Goal: Navigation & Orientation: Find specific page/section

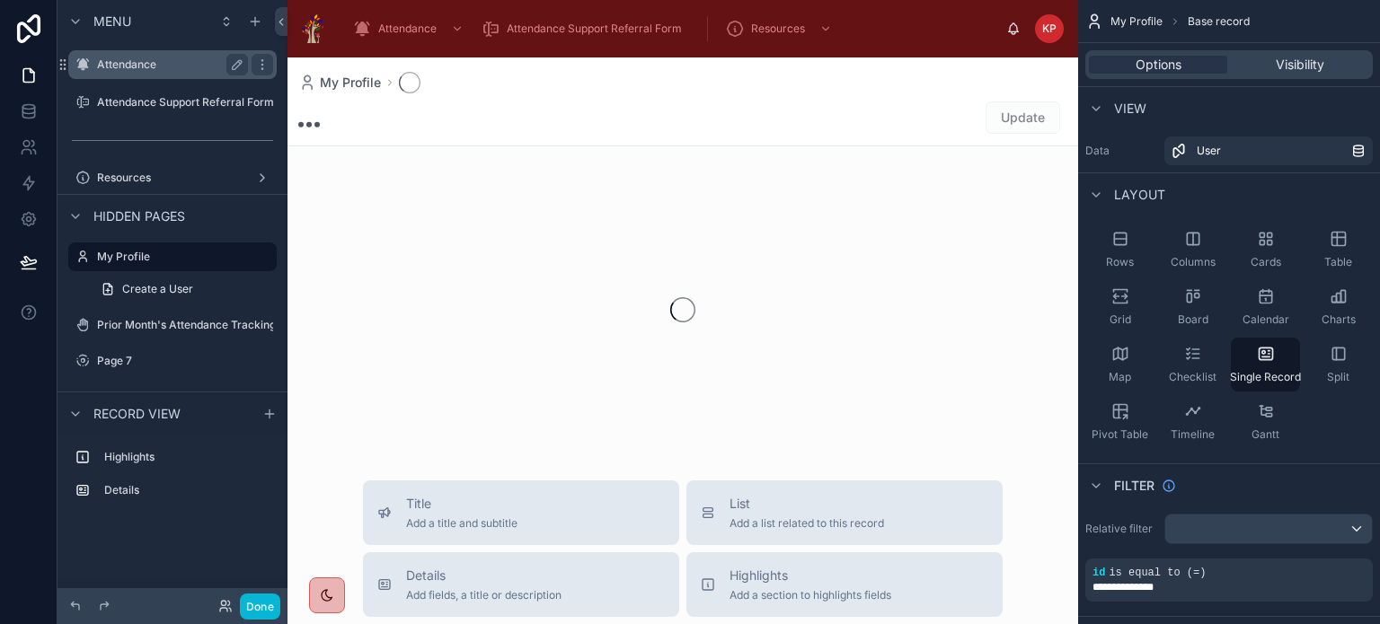
click at [104, 67] on label "Attendance" at bounding box center [169, 64] width 144 height 14
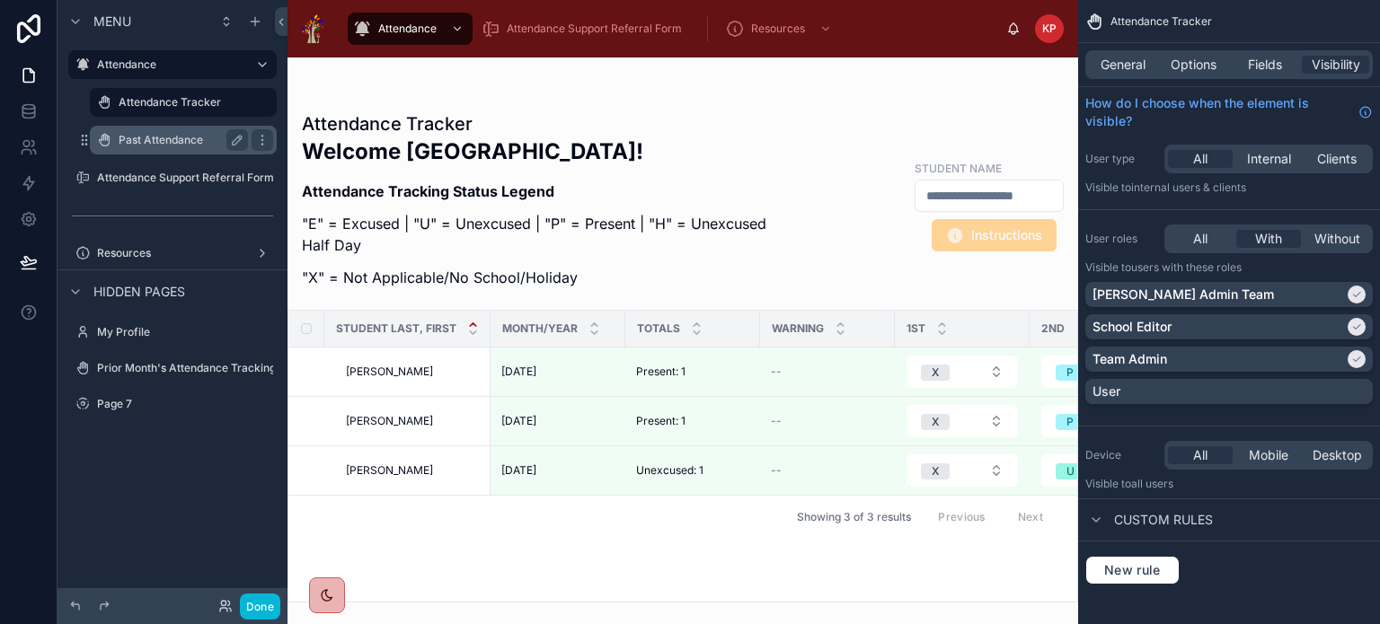
click at [121, 133] on label "Past Attendance" at bounding box center [180, 140] width 122 height 14
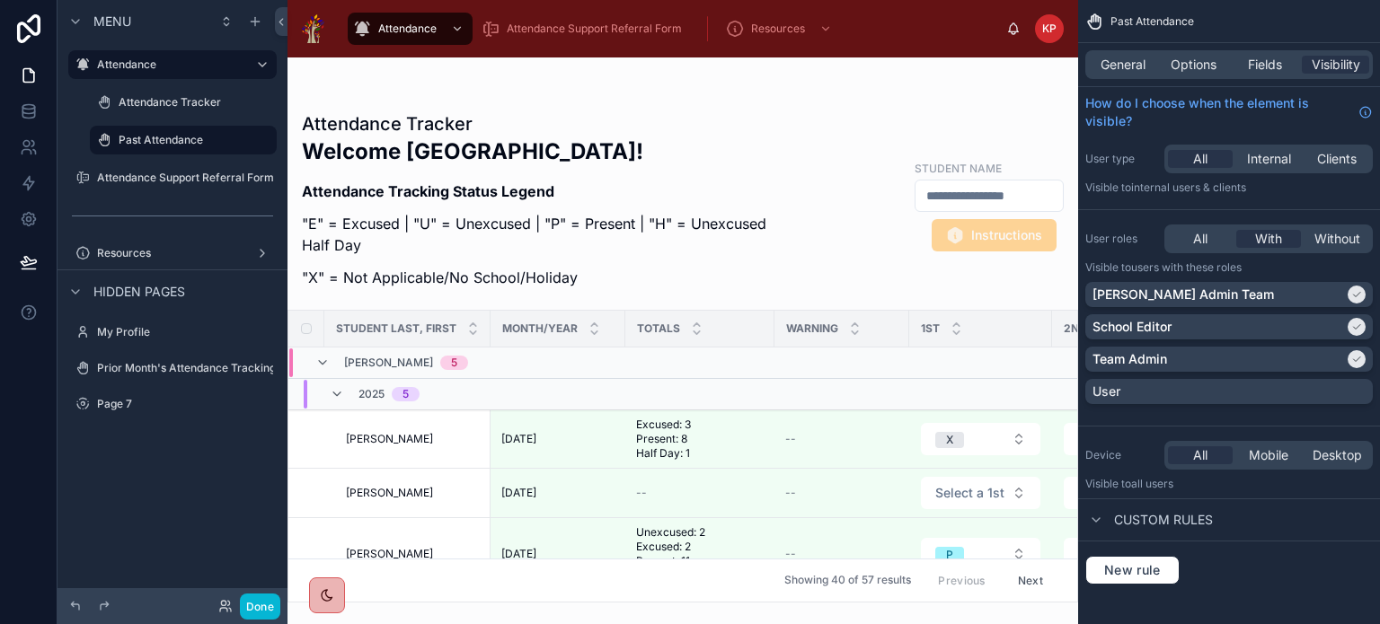
drag, startPoint x: 397, startPoint y: 596, endPoint x: 417, endPoint y: 596, distance: 19.8
click at [417, 596] on div at bounding box center [682, 340] width 791 height 567
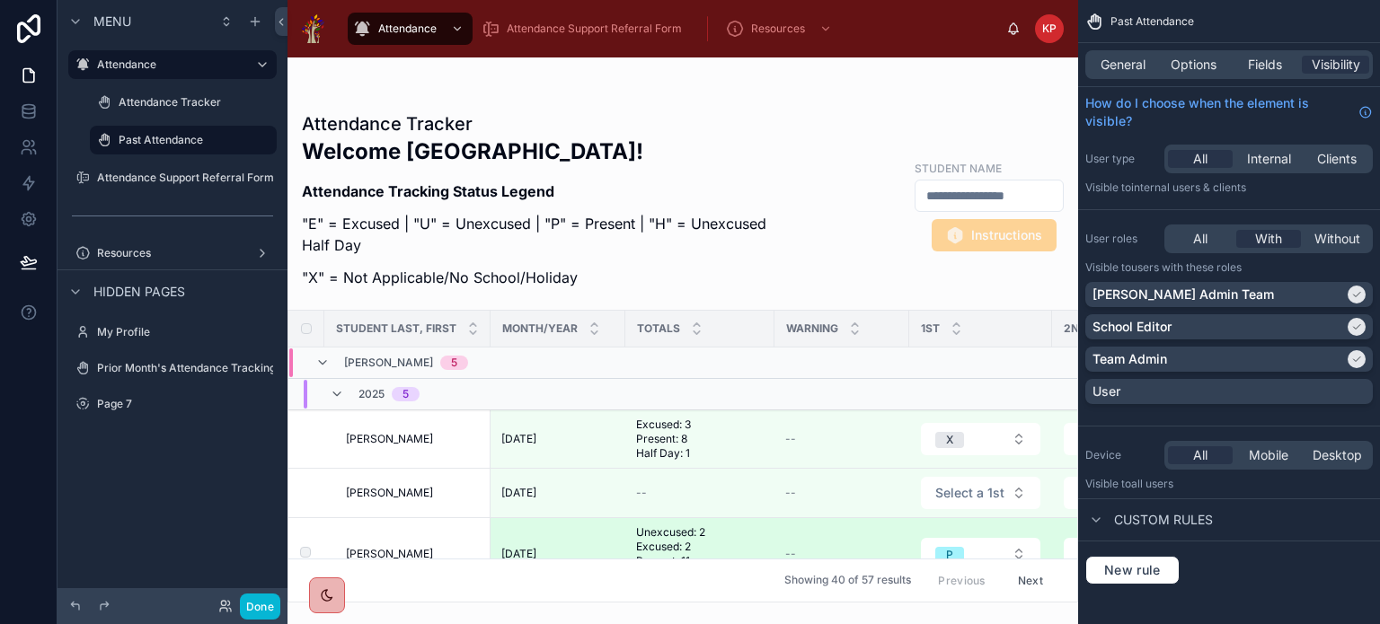
scroll to position [0, 115]
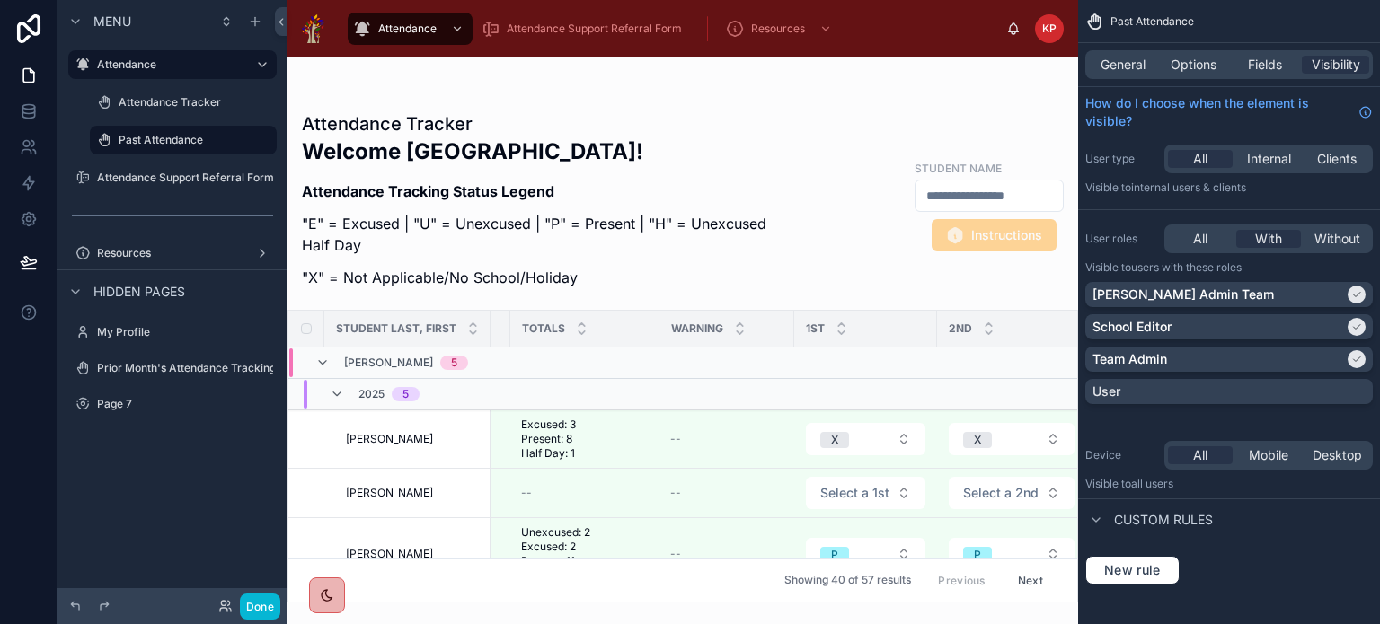
click at [915, 198] on input "text" at bounding box center [988, 195] width 147 height 25
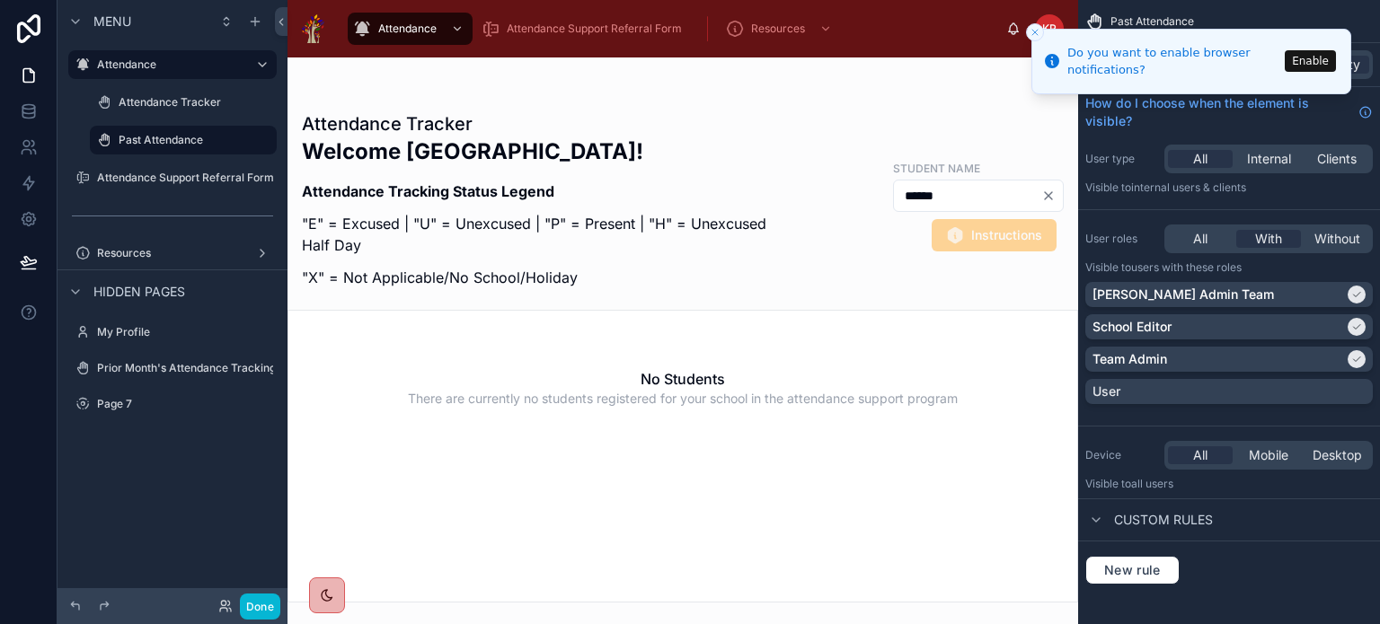
click at [1032, 33] on icon "Close toast" at bounding box center [1034, 32] width 11 height 11
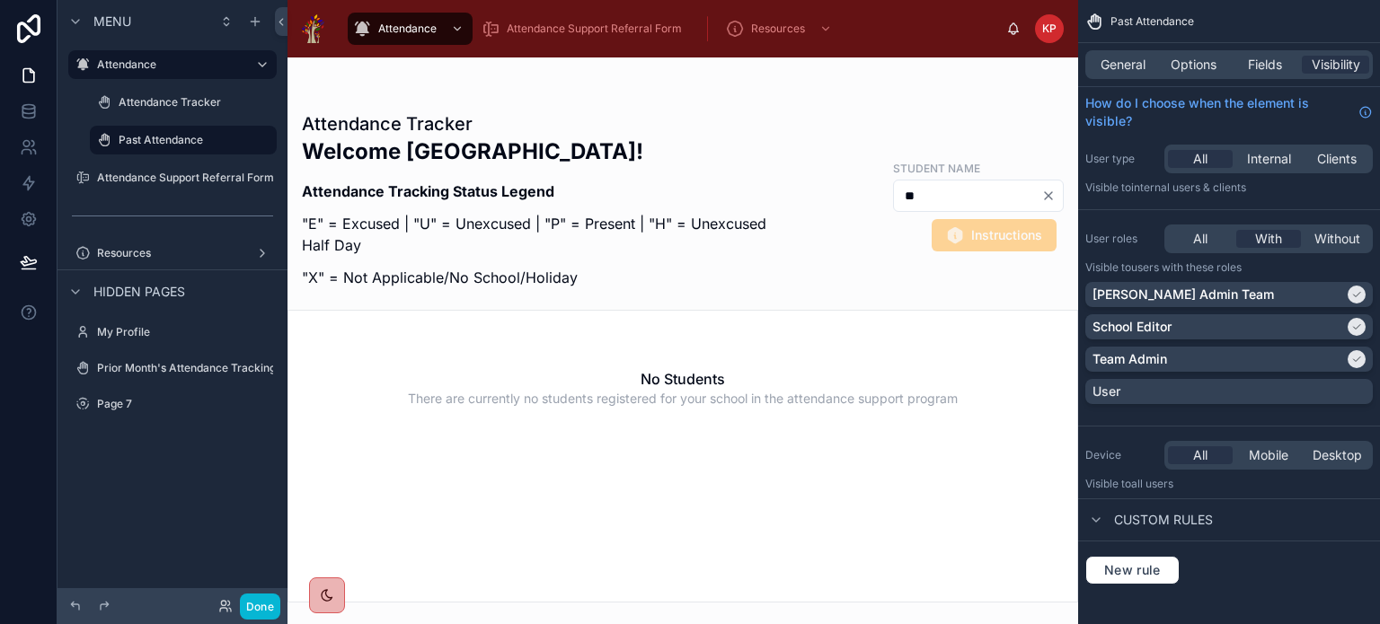
type input "*"
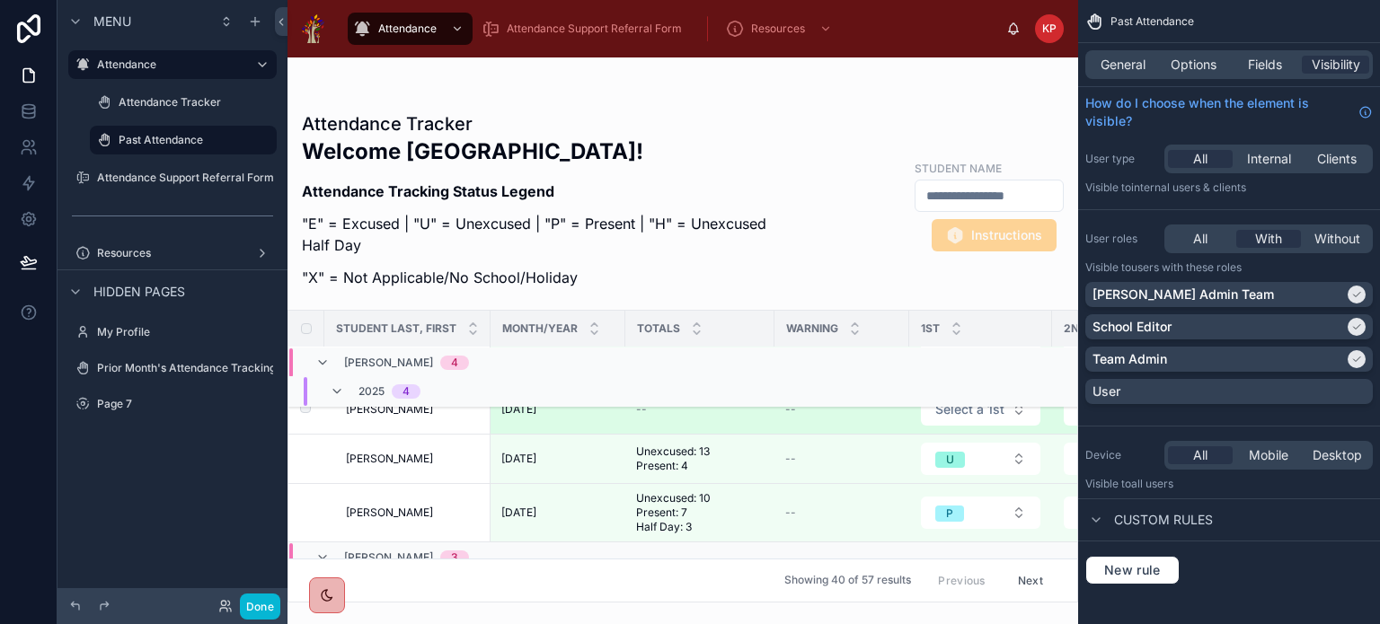
scroll to position [359, 0]
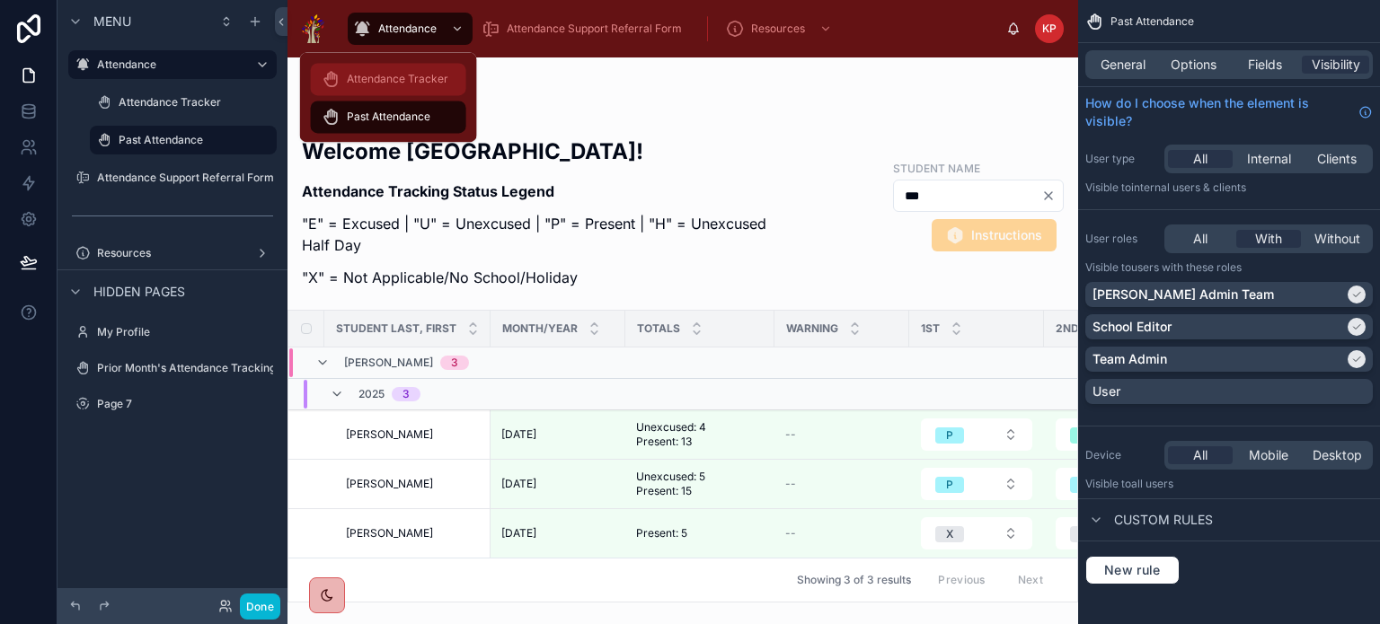
type input "***"
click at [388, 73] on span "Attendance Tracker" at bounding box center [398, 79] width 102 height 14
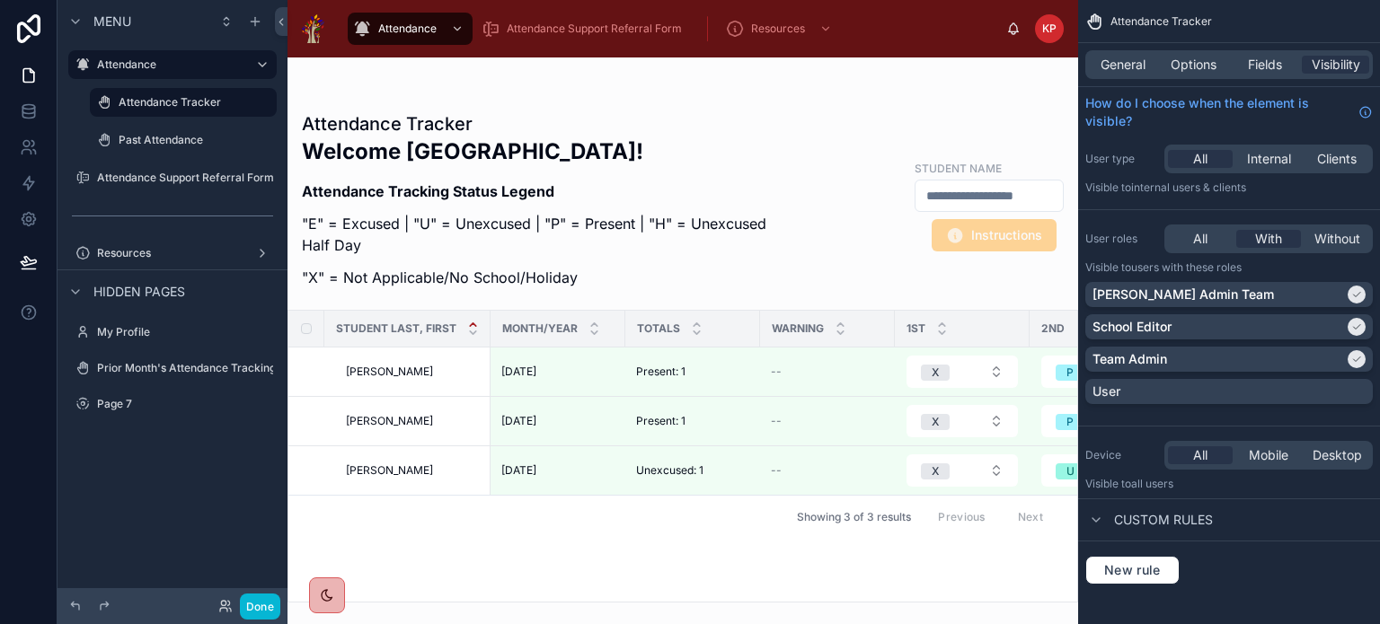
click at [314, 31] on img at bounding box center [313, 28] width 22 height 29
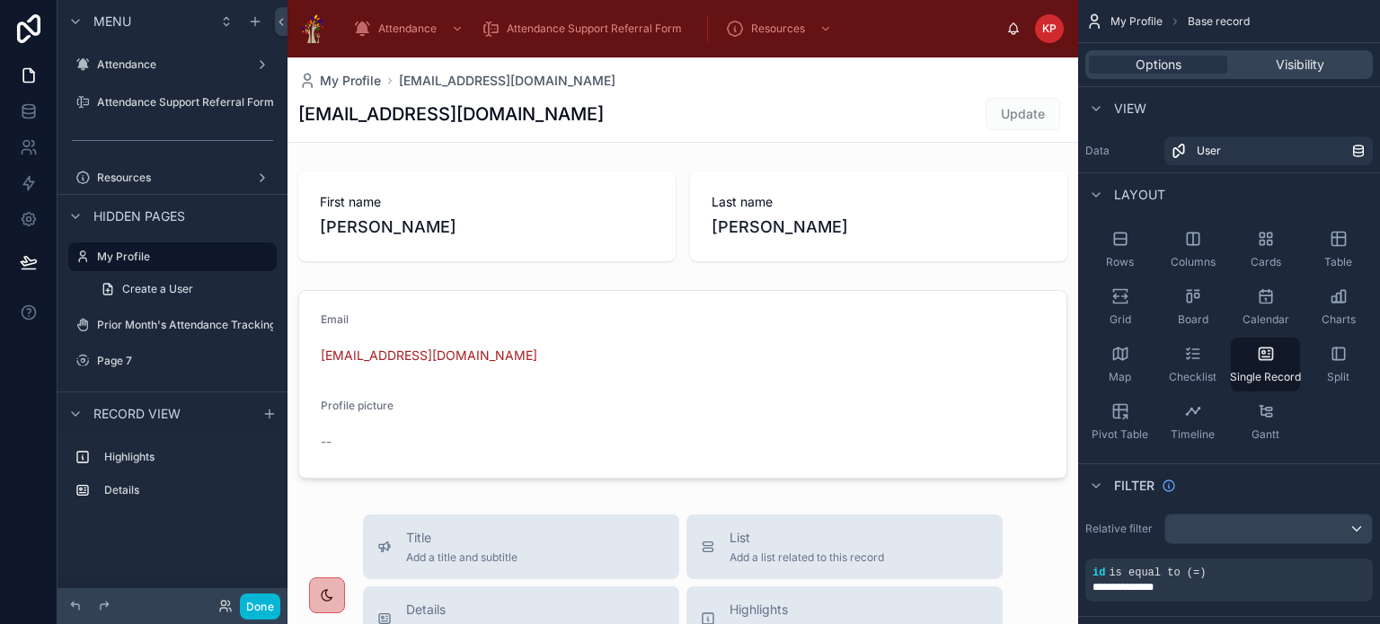
click at [110, 23] on span "Menu" at bounding box center [112, 22] width 38 height 18
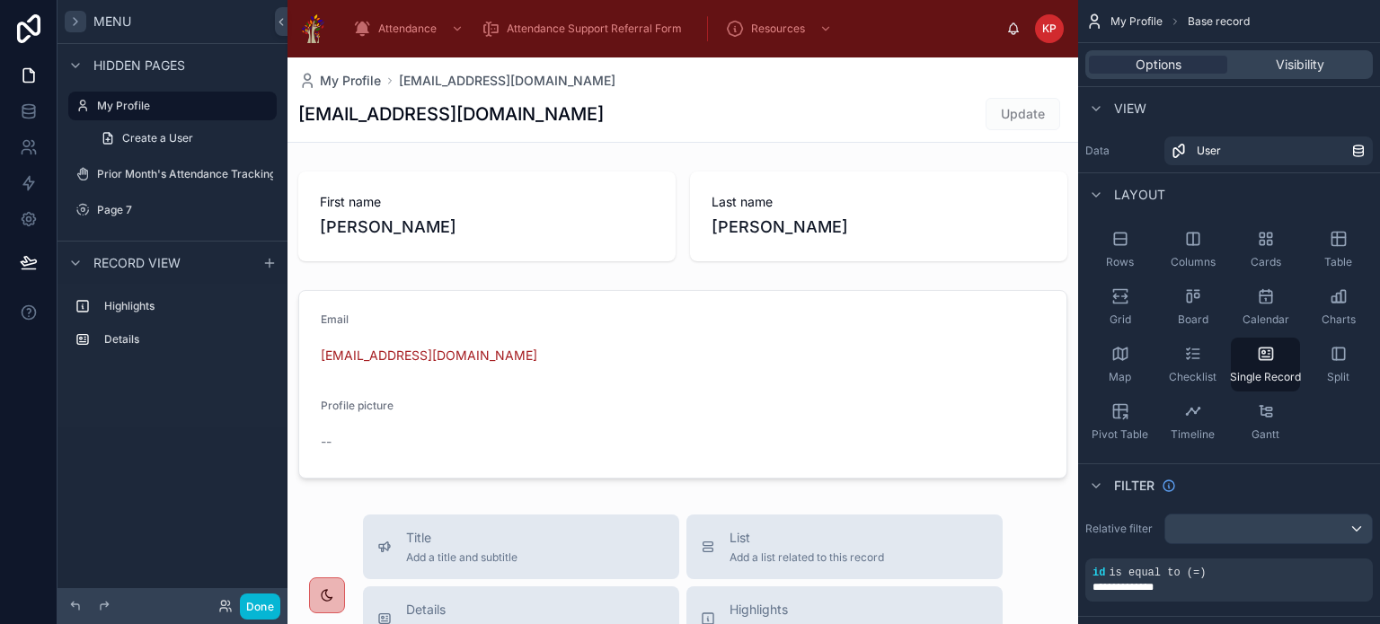
click at [77, 22] on icon "scrollable content" at bounding box center [75, 21] width 14 height 14
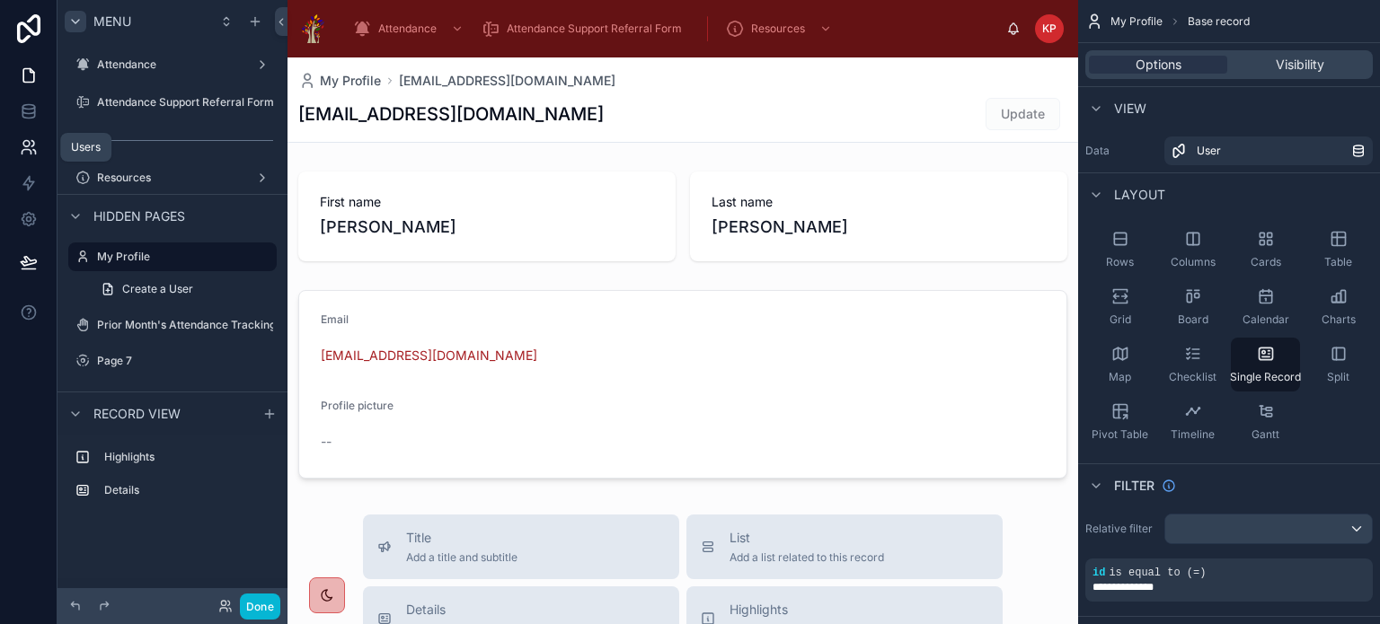
click at [25, 145] on icon at bounding box center [29, 147] width 18 height 18
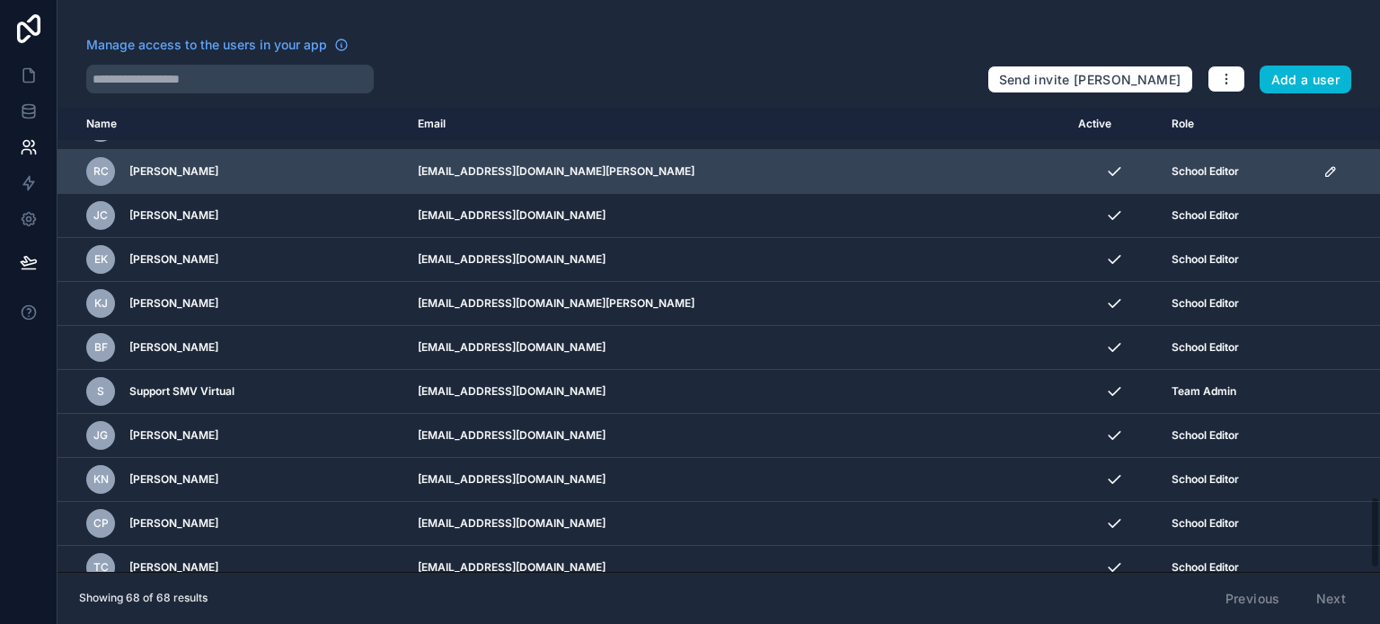
scroll to position [2548, 0]
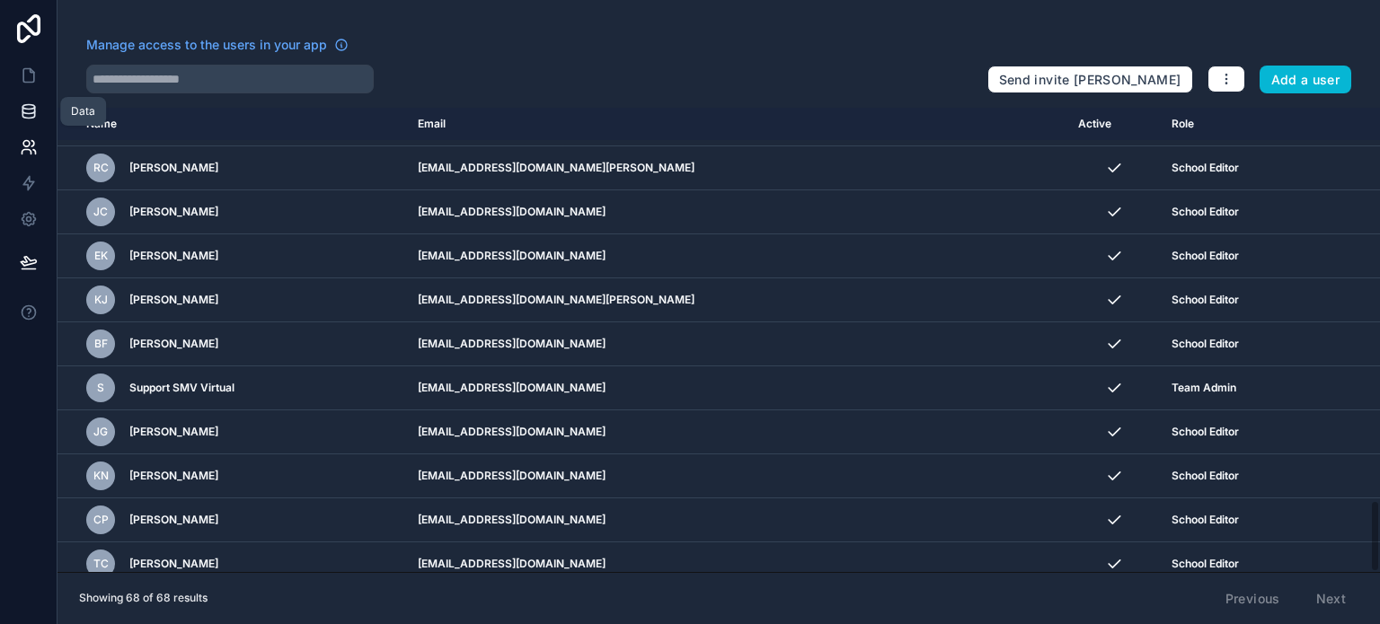
click at [18, 109] on link at bounding box center [28, 111] width 57 height 36
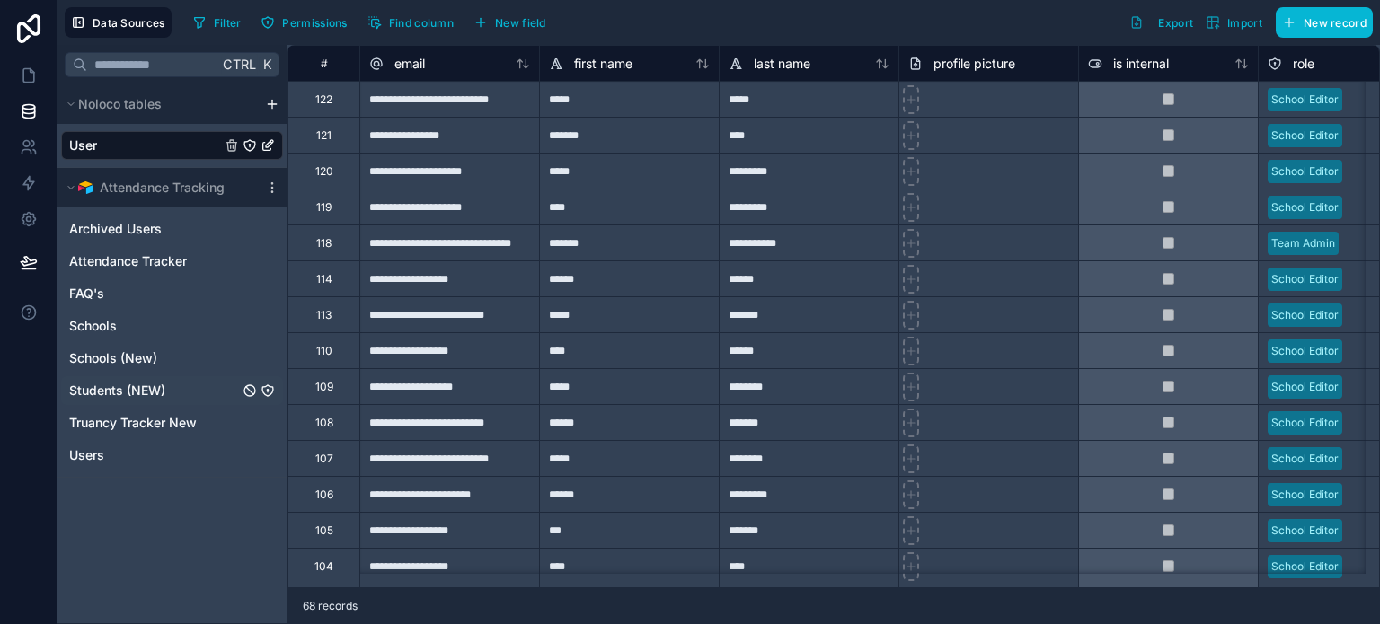
click at [112, 391] on span "Students (NEW)" at bounding box center [117, 391] width 96 height 18
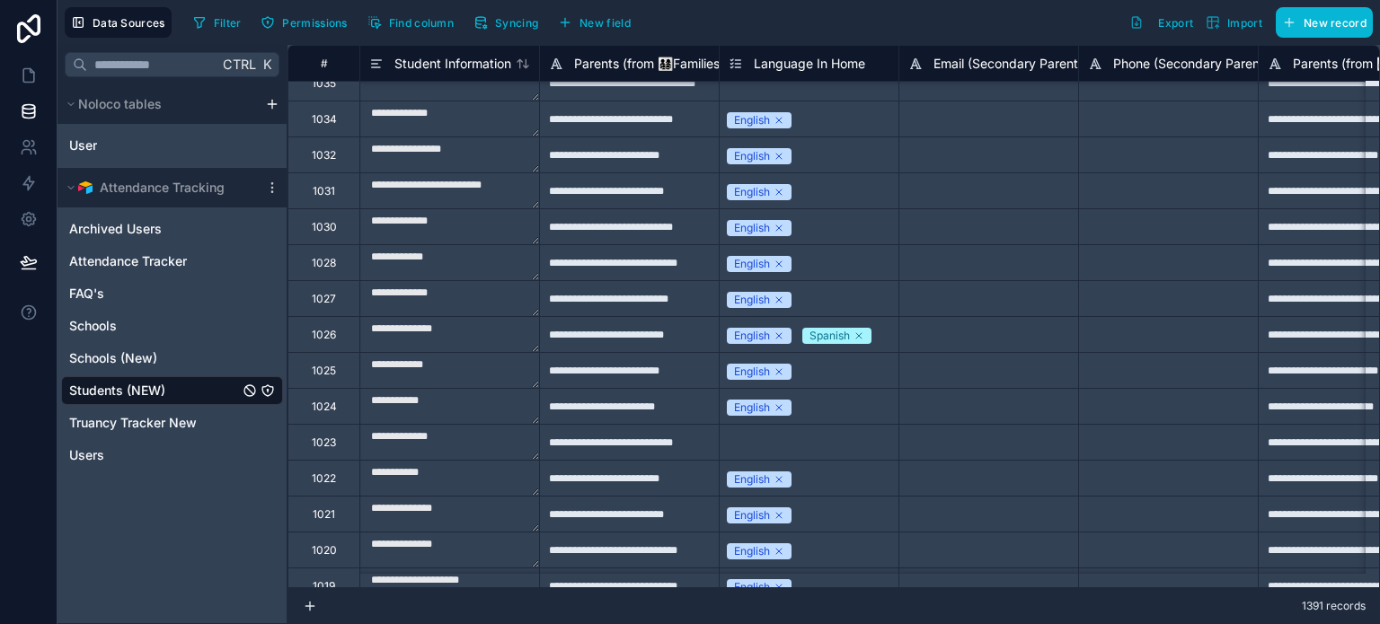
scroll to position [13744, 0]
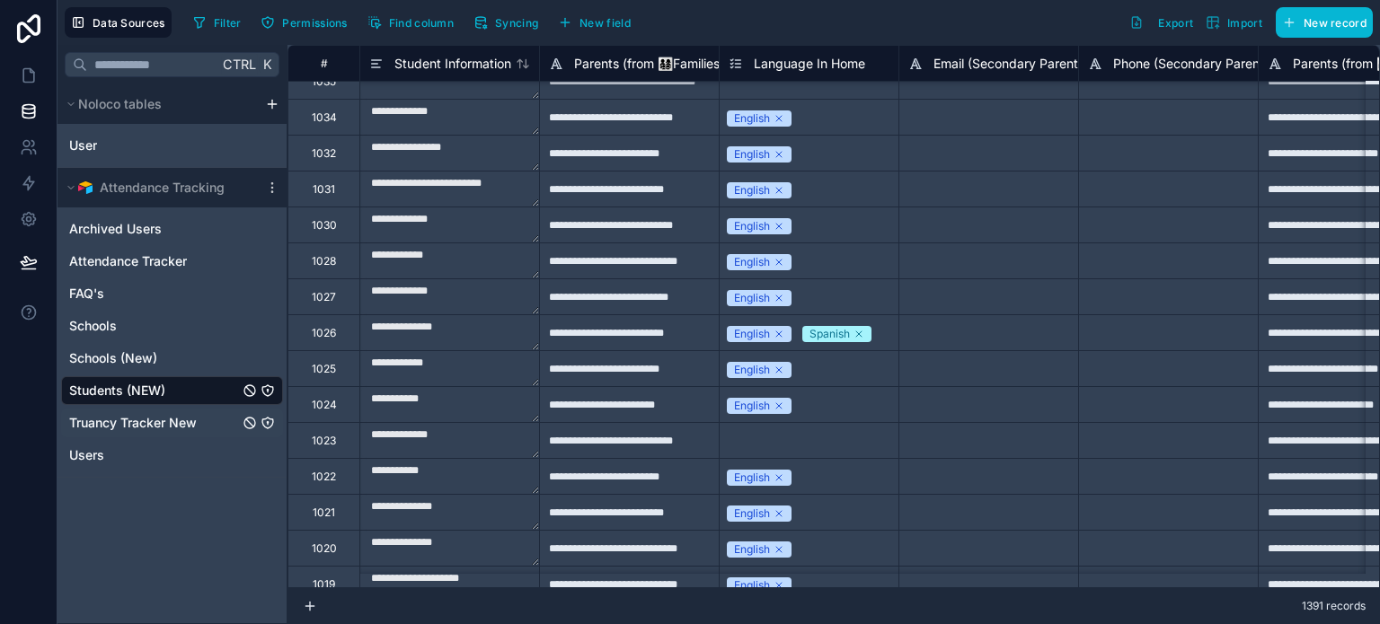
click at [146, 422] on span "Truancy Tracker New" at bounding box center [133, 423] width 128 height 18
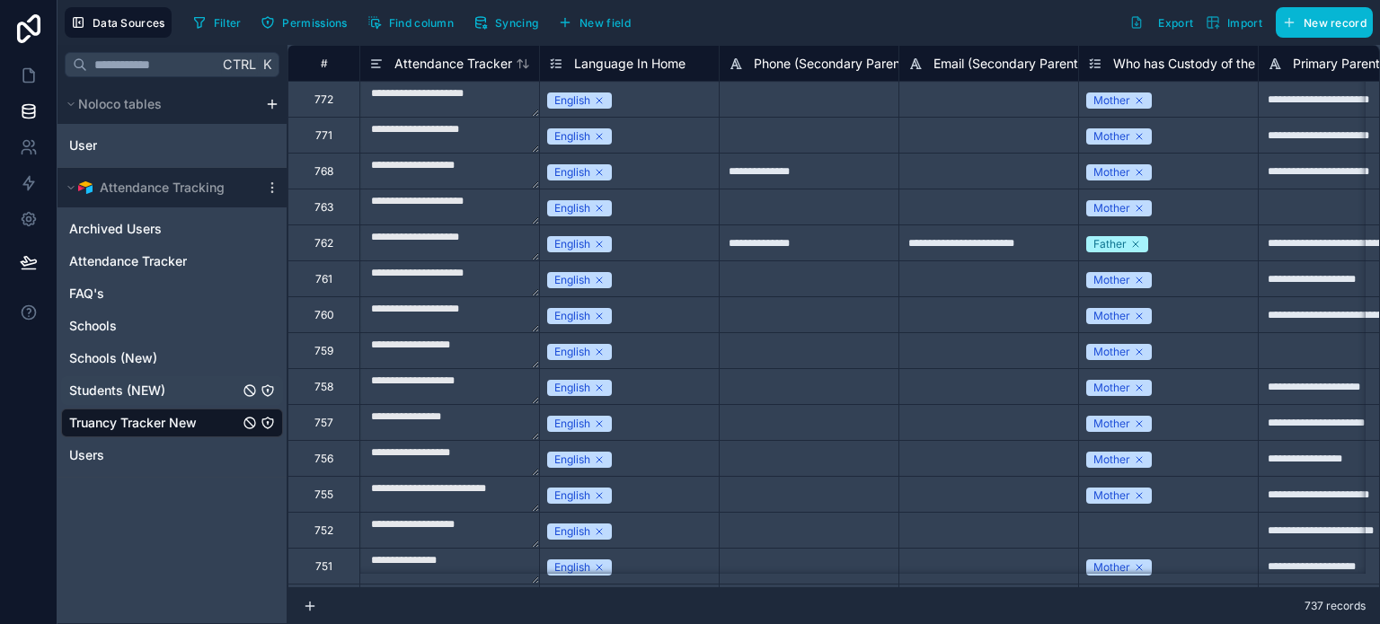
click at [148, 394] on span "Students (NEW)" at bounding box center [117, 391] width 96 height 18
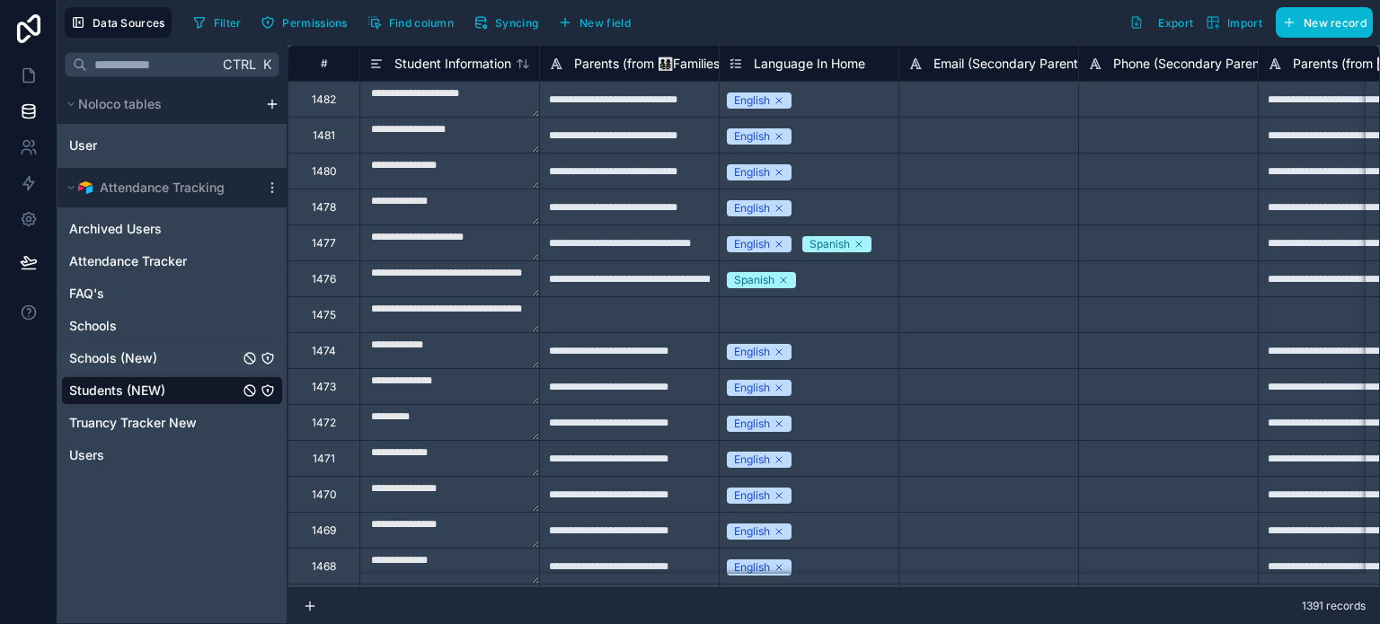
click at [143, 361] on span "Schools (New)" at bounding box center [113, 358] width 88 height 18
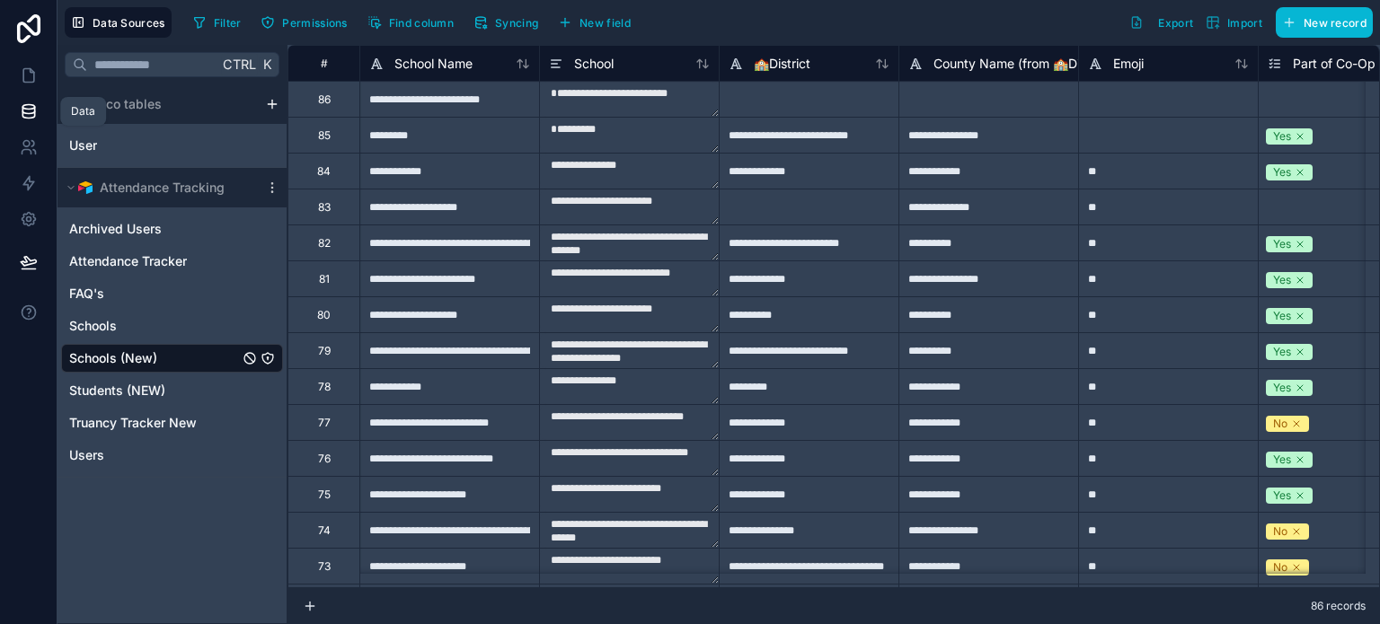
click at [31, 118] on icon at bounding box center [28, 114] width 12 height 7
click at [25, 82] on icon at bounding box center [28, 75] width 11 height 13
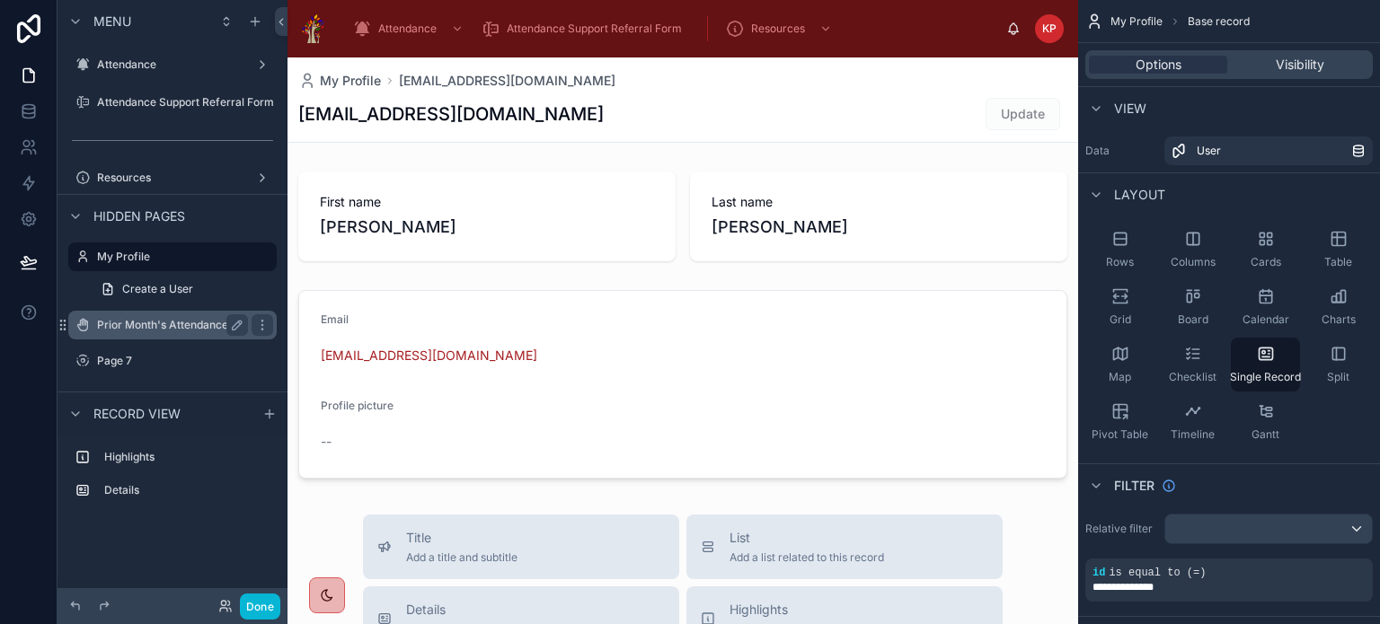
click at [163, 330] on label "Prior Month's Attendance Tracking" at bounding box center [186, 325] width 179 height 14
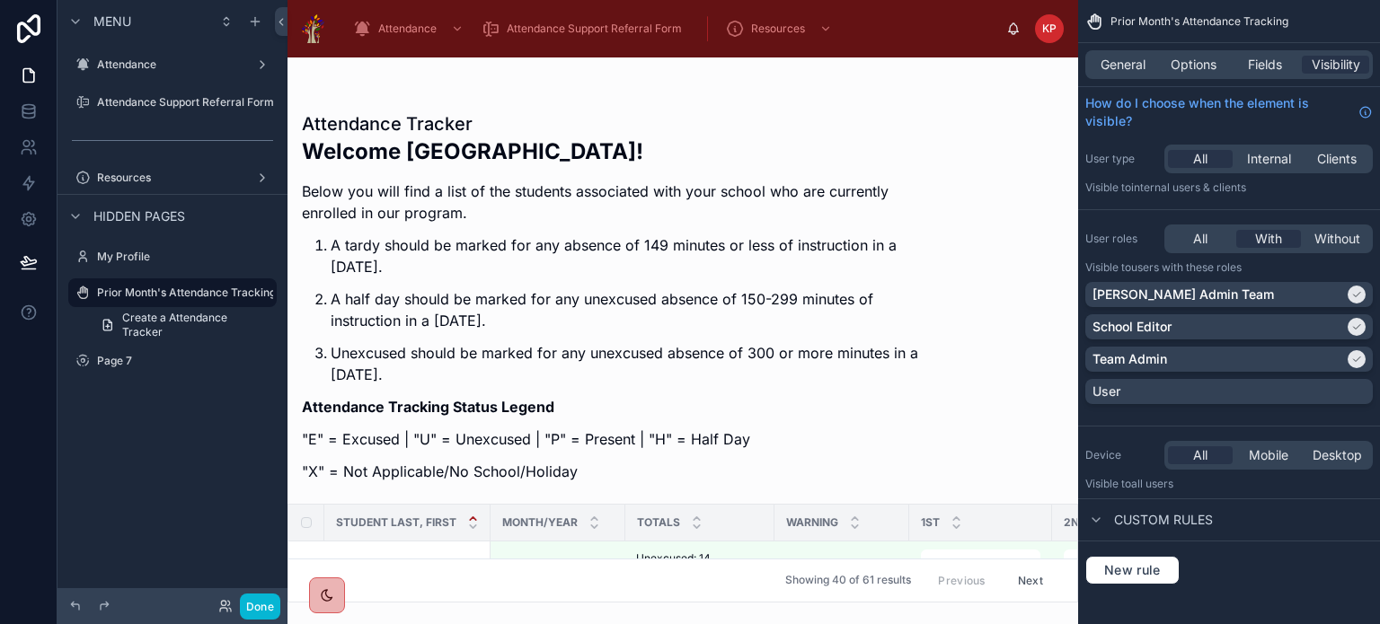
click at [106, 24] on span "Menu" at bounding box center [112, 22] width 38 height 18
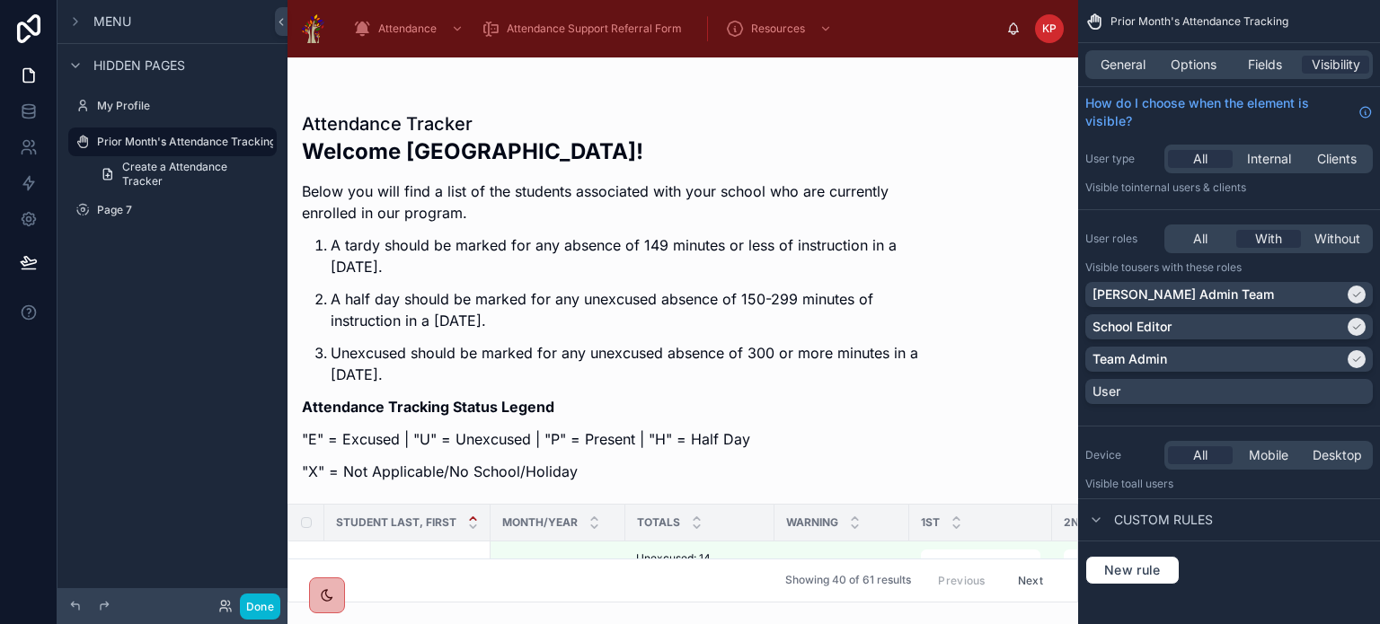
click at [1174, 523] on span "Custom rules" at bounding box center [1163, 520] width 99 height 18
click at [1265, 159] on span "Internal" at bounding box center [1269, 159] width 44 height 18
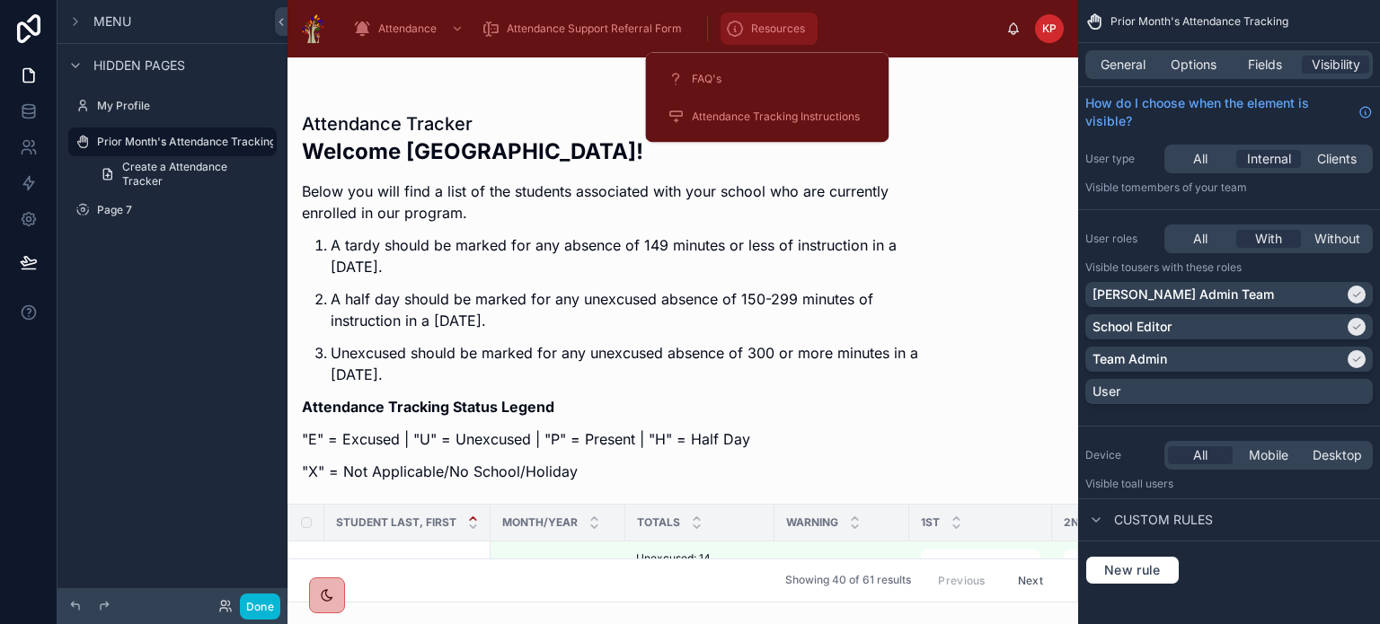
click at [741, 28] on icon "scrollable content" at bounding box center [735, 29] width 18 height 18
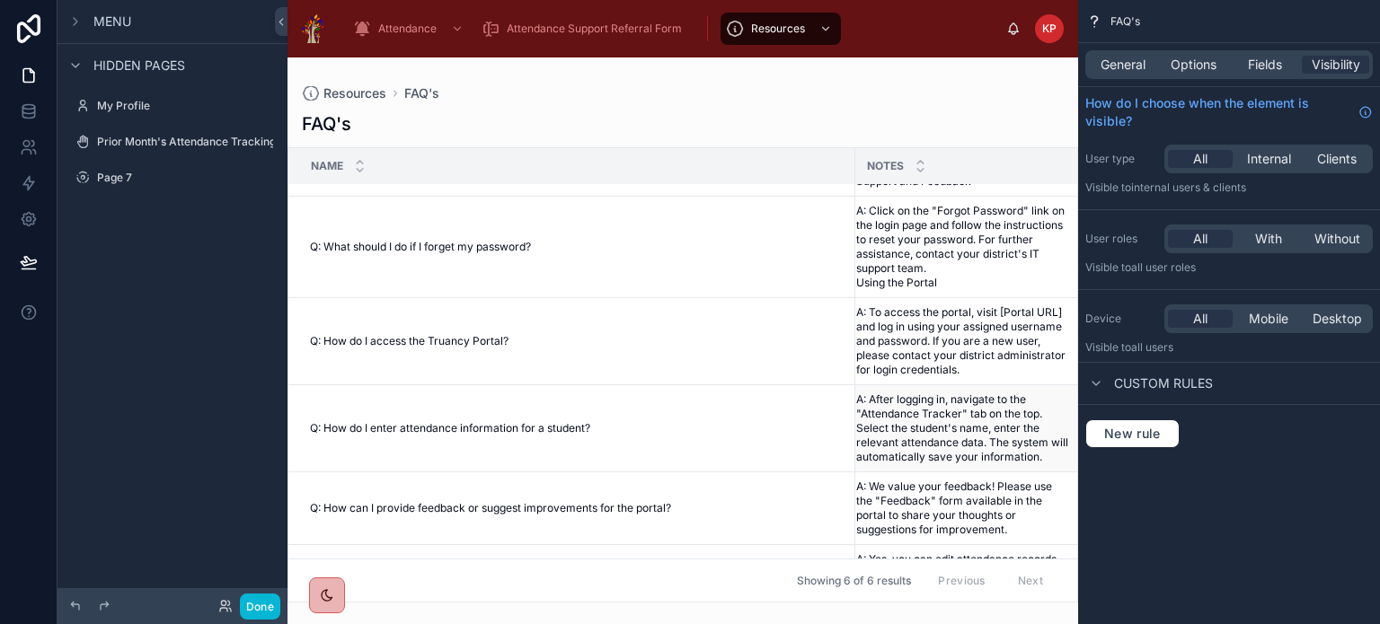
scroll to position [173, 0]
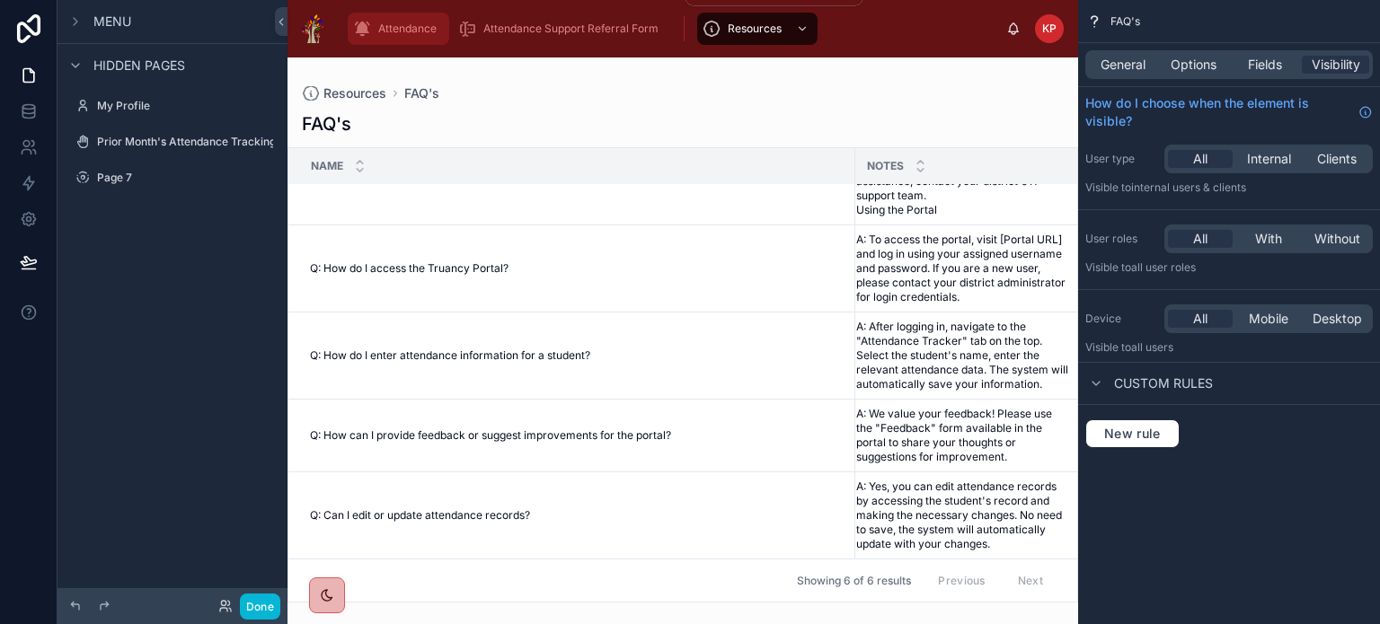
click at [442, 35] on div "Attendance" at bounding box center [398, 28] width 91 height 29
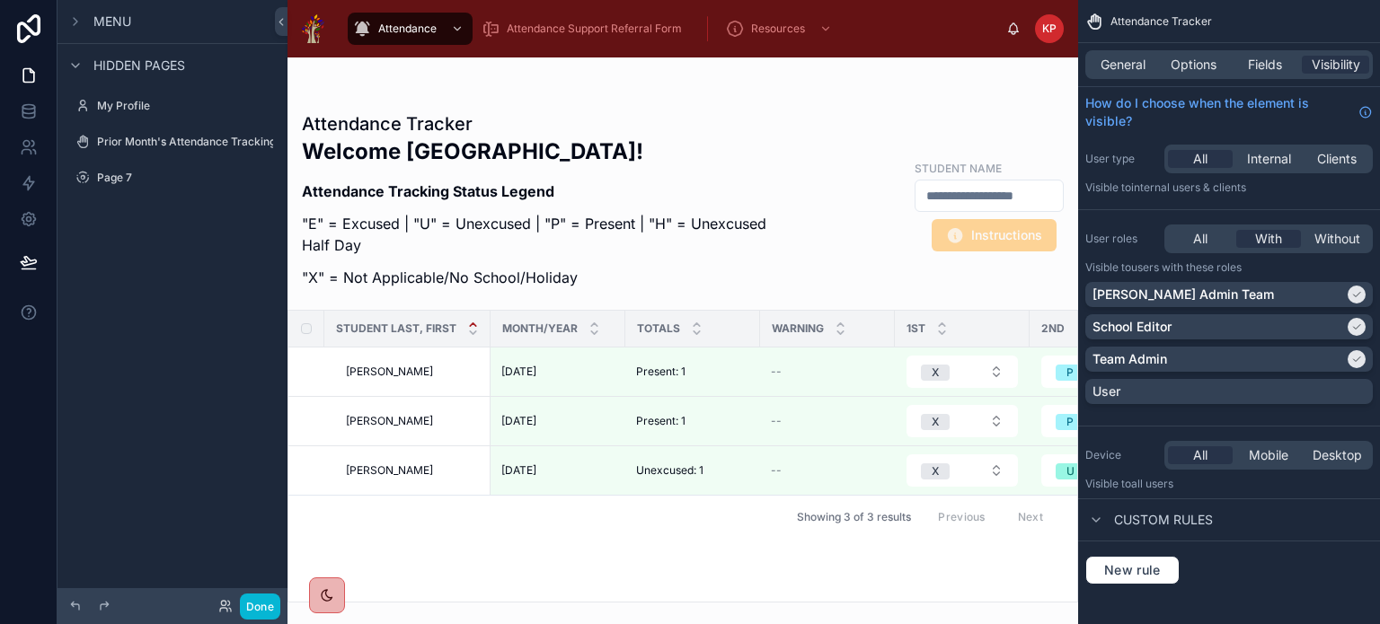
click at [313, 32] on img at bounding box center [313, 28] width 22 height 29
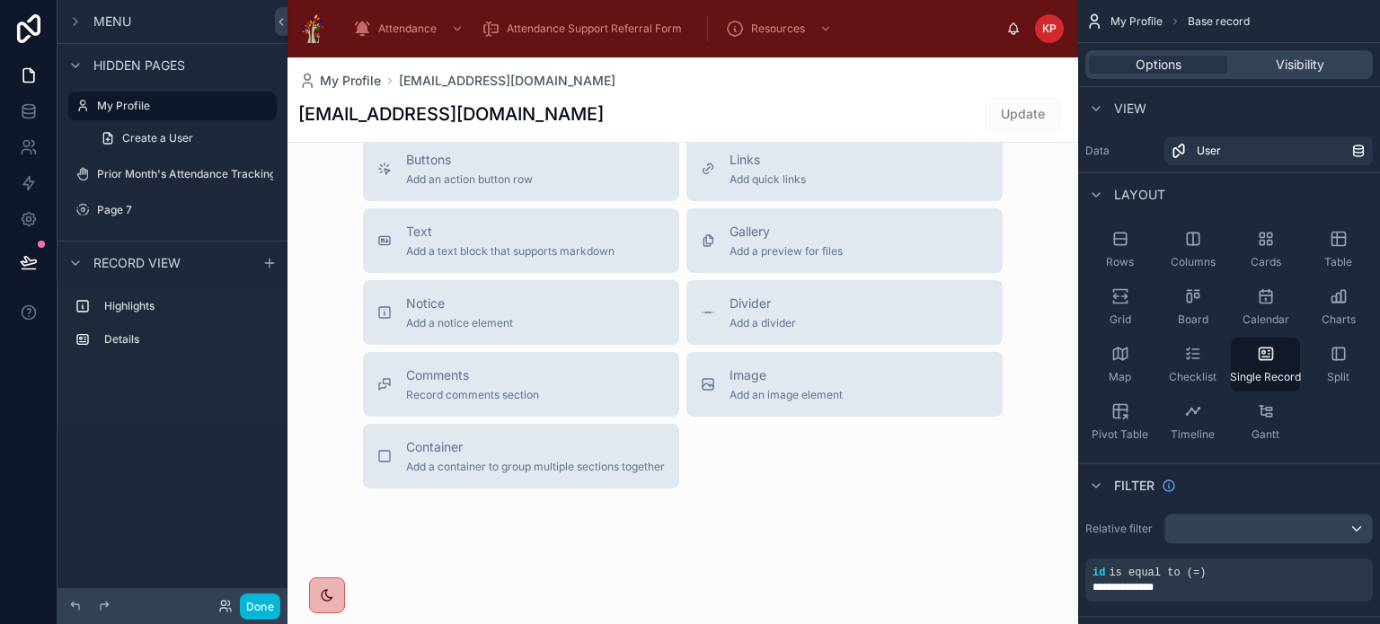
scroll to position [673, 0]
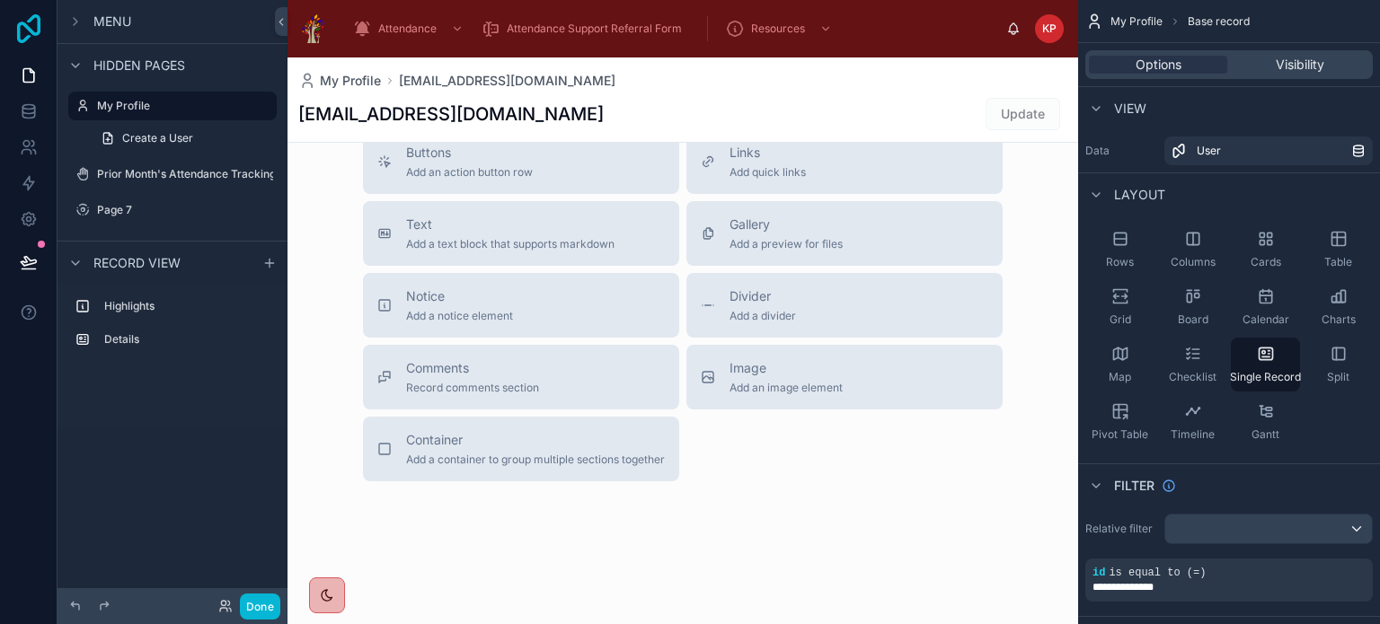
click at [29, 27] on icon at bounding box center [28, 28] width 23 height 29
